Goal: Find specific page/section: Find specific page/section

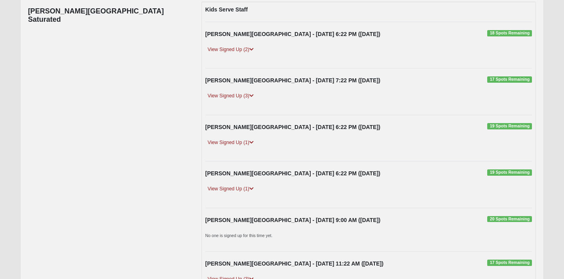
scroll to position [176, 0]
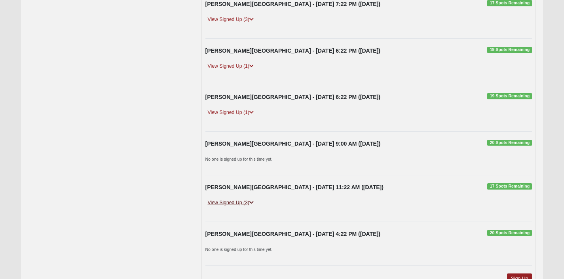
click at [243, 203] on link "View Signed Up (3)" at bounding box center [231, 203] width 51 height 8
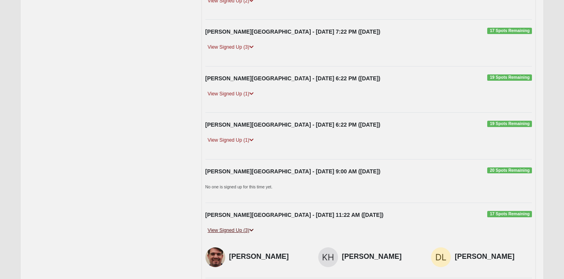
scroll to position [139, 0]
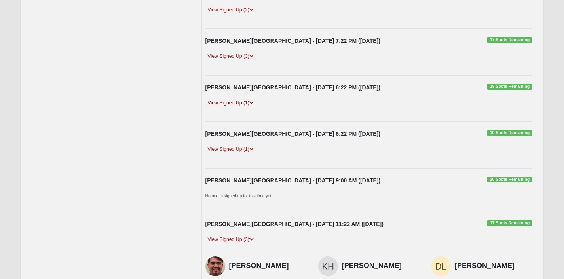
click at [237, 106] on link "View Signed Up (1)" at bounding box center [231, 103] width 51 height 8
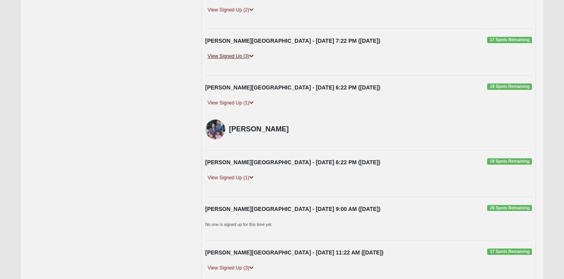
click at [236, 57] on link "View Signed Up (3)" at bounding box center [231, 56] width 51 height 8
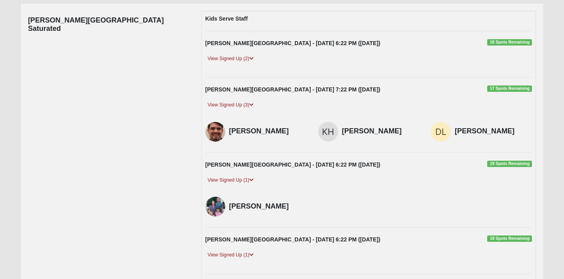
scroll to position [71, 0]
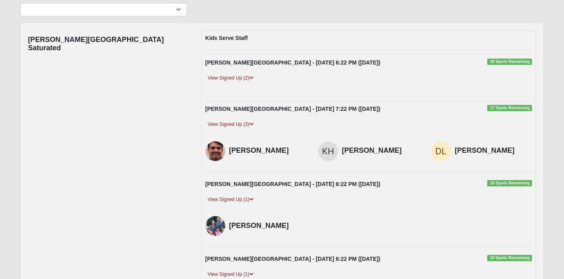
click at [237, 70] on div "[PERSON_NAME][GEOGRAPHIC_DATA] - [DATE] 6:22 PM ([DATE]) 18 Spots Remaining" at bounding box center [369, 65] width 339 height 12
click at [239, 80] on link "View Signed Up (2)" at bounding box center [231, 78] width 51 height 8
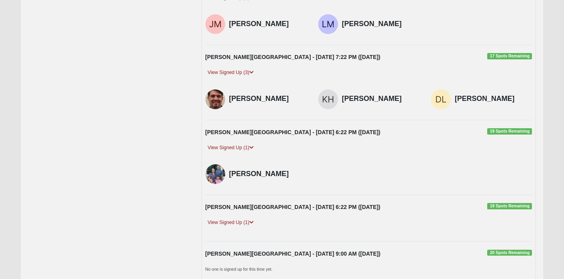
scroll to position [159, 0]
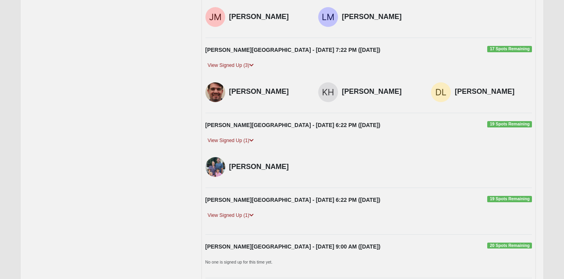
click at [242, 211] on div "[PERSON_NAME][GEOGRAPHIC_DATA] - [DATE] 6:22 PM ([DATE]) 19 Spots Remaining Vie…" at bounding box center [369, 211] width 339 height 30
click at [241, 222] on div "View Signed Up (1)" at bounding box center [369, 218] width 339 height 15
click at [237, 218] on link "View Signed Up (1)" at bounding box center [231, 215] width 51 height 8
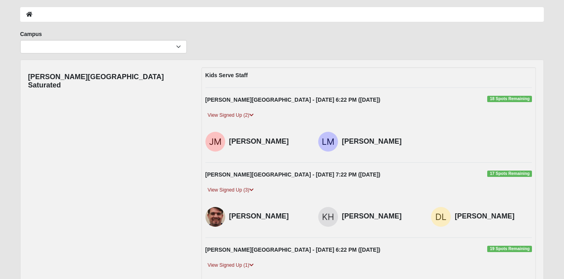
scroll to position [0, 0]
